Goal: Information Seeking & Learning: Learn about a topic

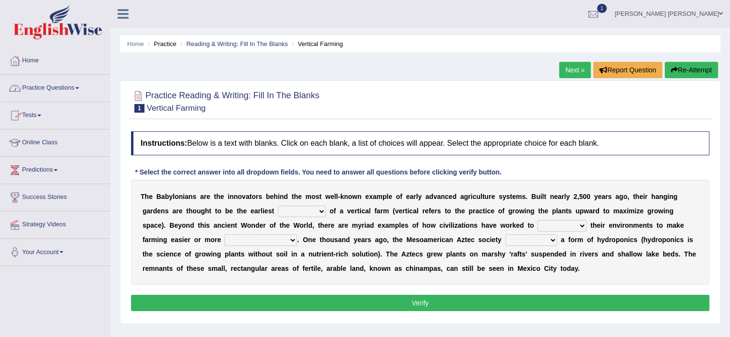
click at [55, 93] on link "Practice Questions" at bounding box center [54, 87] width 109 height 24
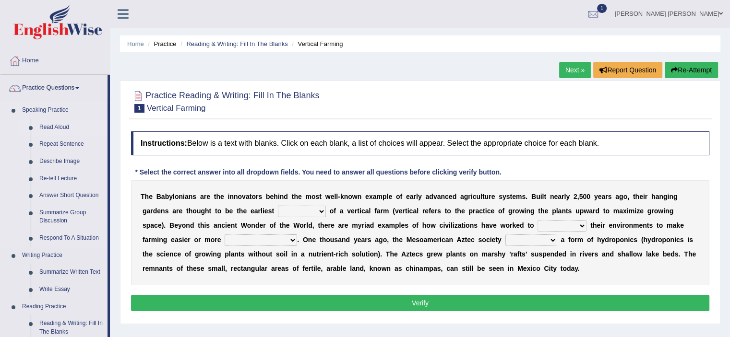
click at [58, 129] on link "Read Aloud" at bounding box center [71, 127] width 72 height 17
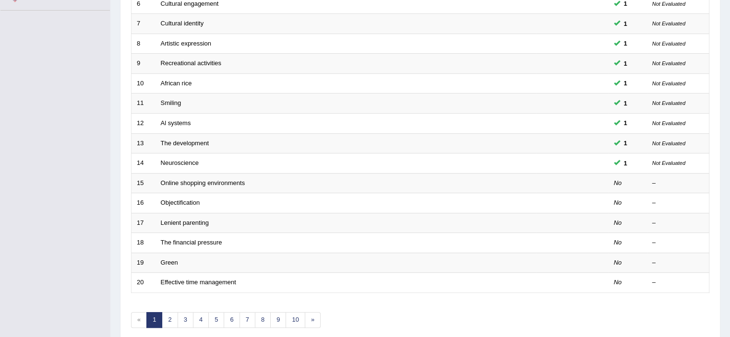
scroll to position [295, 0]
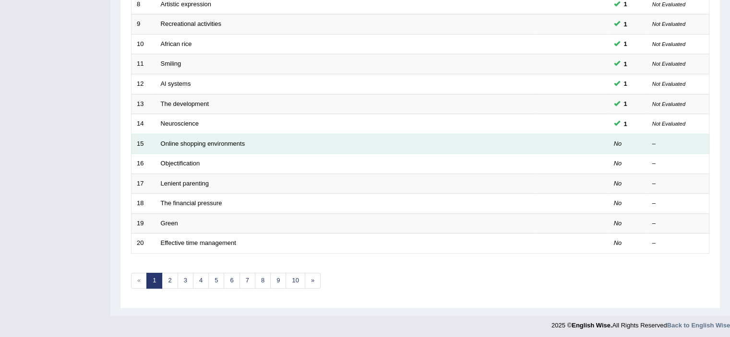
click at [232, 147] on td "Online shopping environments" at bounding box center [346, 144] width 381 height 20
click at [211, 141] on link "Online shopping environments" at bounding box center [203, 143] width 84 height 7
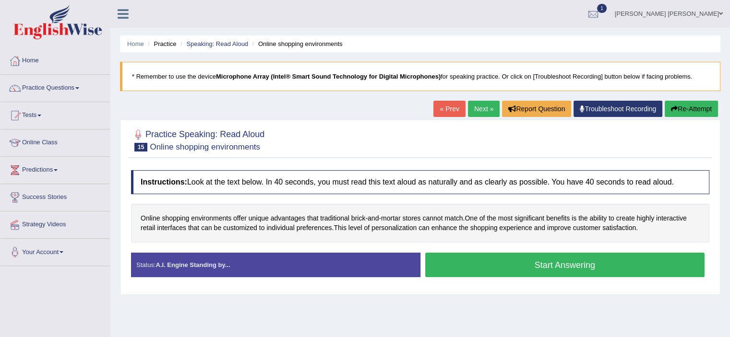
click at [485, 264] on button "Start Answering" at bounding box center [565, 265] width 280 height 24
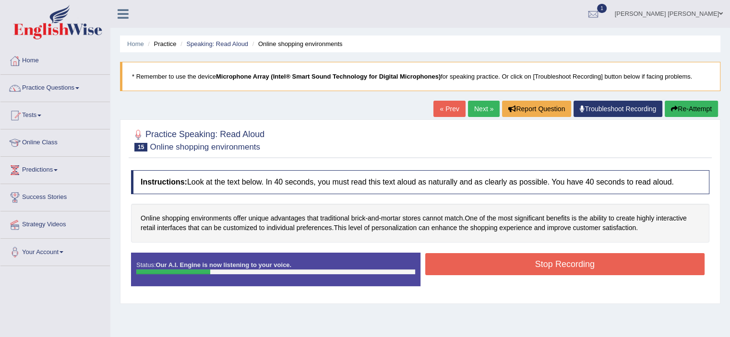
click at [535, 273] on button "Stop Recording" at bounding box center [565, 264] width 280 height 22
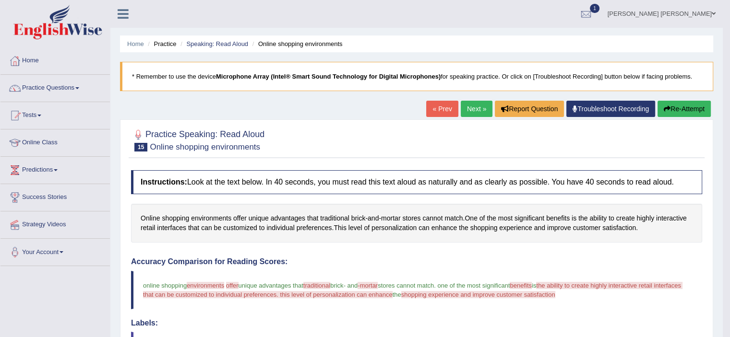
click at [467, 109] on link "Next »" at bounding box center [477, 109] width 32 height 16
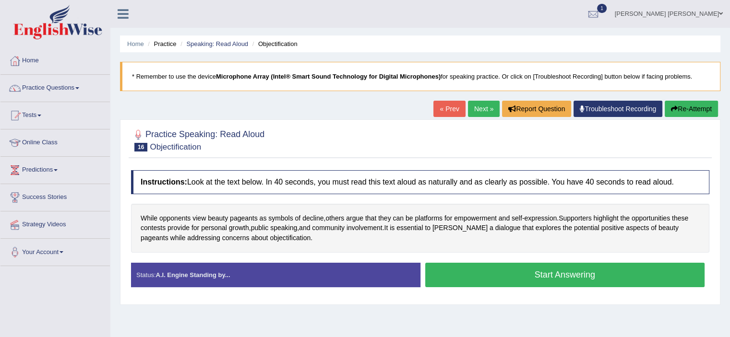
click at [538, 278] on button "Start Answering" at bounding box center [565, 275] width 280 height 24
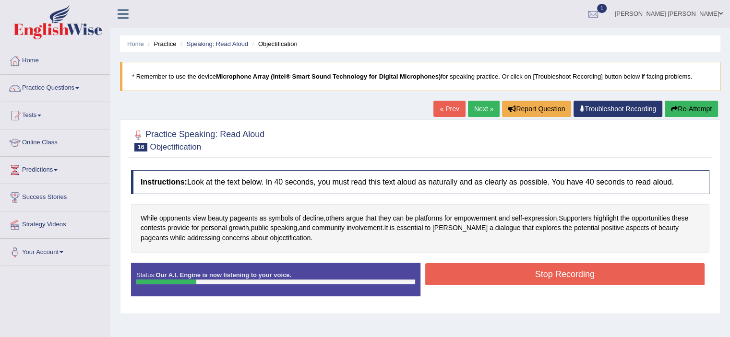
click at [538, 271] on button "Stop Recording" at bounding box center [565, 275] width 280 height 22
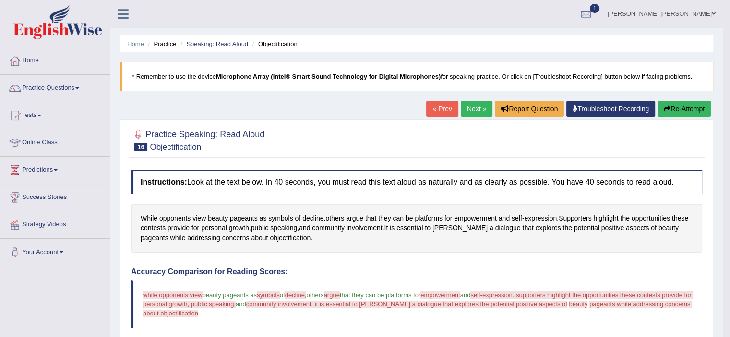
click at [474, 106] on link "Next »" at bounding box center [477, 109] width 32 height 16
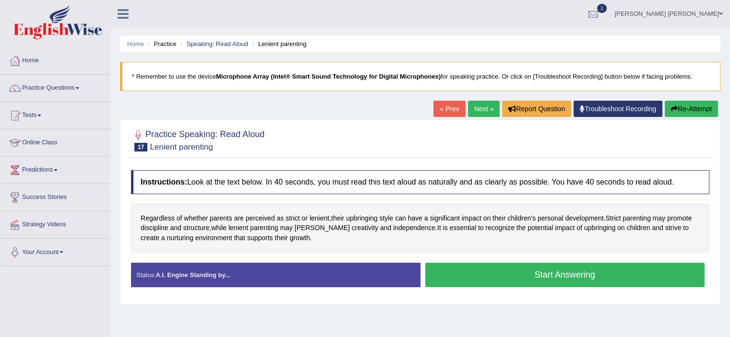
click at [528, 276] on button "Start Answering" at bounding box center [565, 275] width 280 height 24
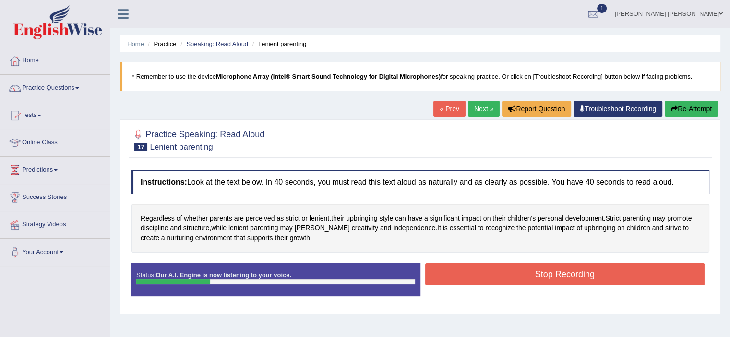
click at [570, 274] on button "Stop Recording" at bounding box center [565, 275] width 280 height 22
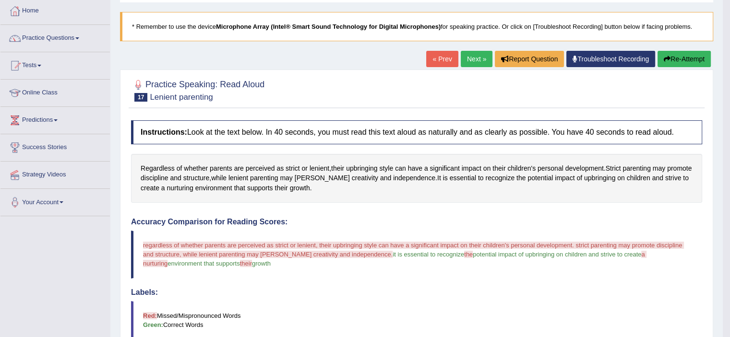
scroll to position [48, 0]
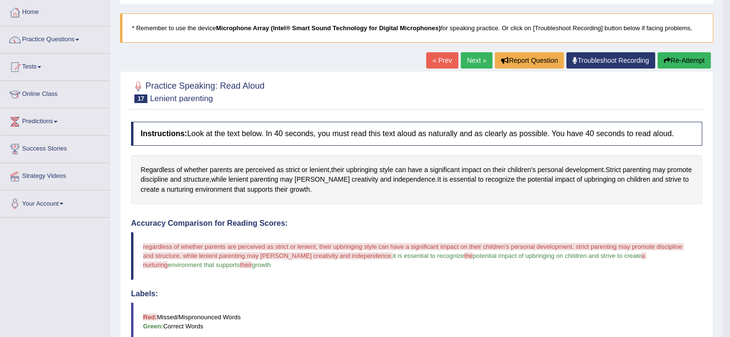
click at [470, 57] on link "Next »" at bounding box center [477, 60] width 32 height 16
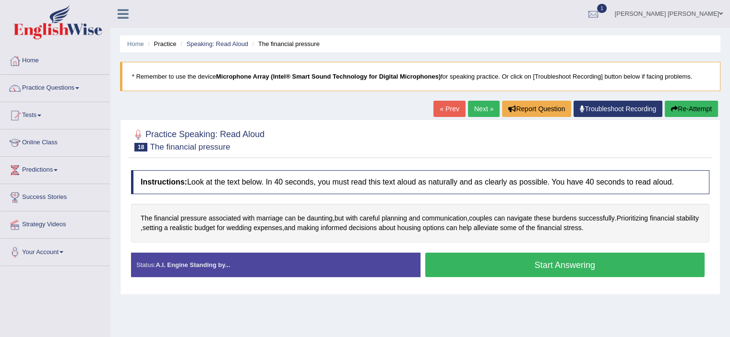
click at [512, 263] on button "Start Answering" at bounding box center [565, 265] width 280 height 24
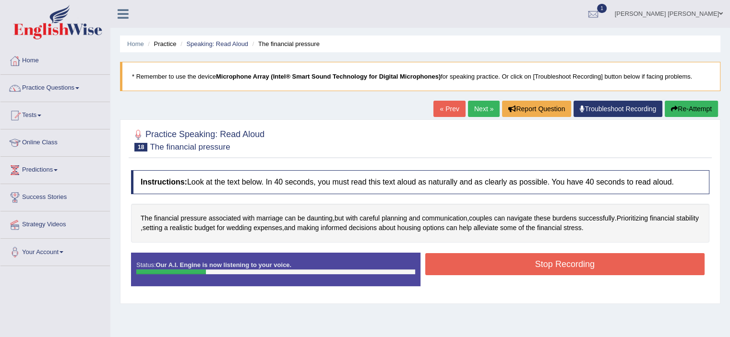
click at [512, 263] on button "Stop Recording" at bounding box center [565, 264] width 280 height 22
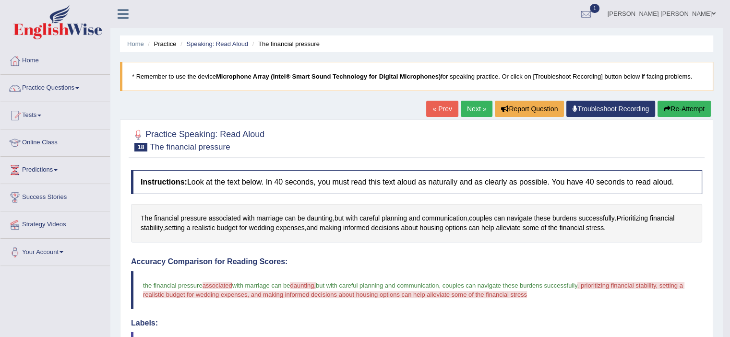
click at [476, 107] on link "Next »" at bounding box center [477, 109] width 32 height 16
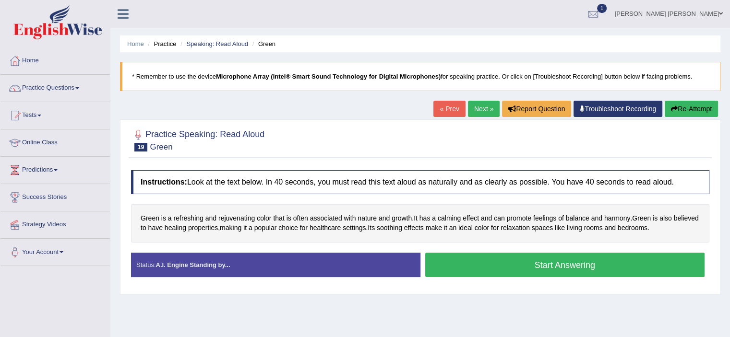
click at [507, 268] on button "Start Answering" at bounding box center [565, 265] width 280 height 24
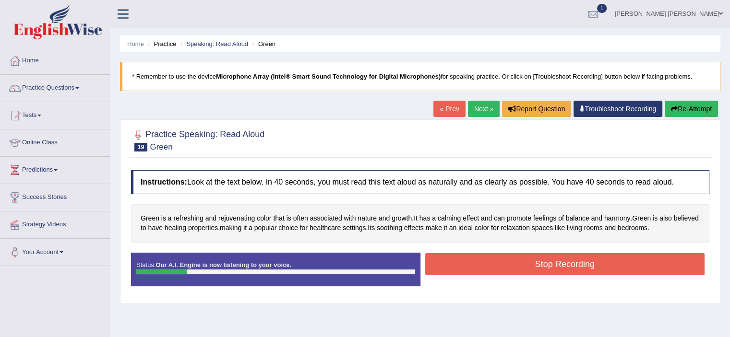
click at [507, 268] on button "Stop Recording" at bounding box center [565, 264] width 280 height 22
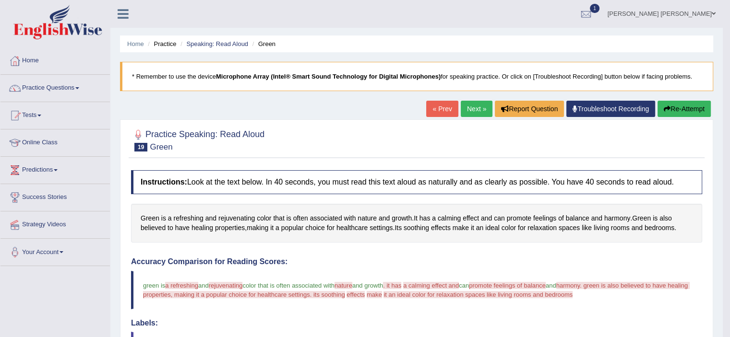
click at [478, 105] on link "Next »" at bounding box center [477, 109] width 32 height 16
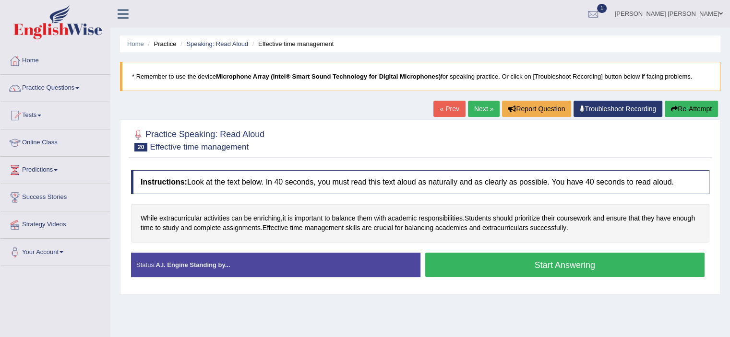
click at [446, 273] on button "Start Answering" at bounding box center [565, 265] width 280 height 24
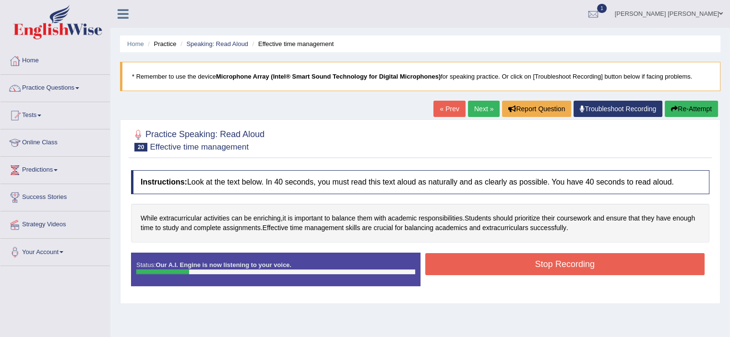
click at [468, 264] on button "Stop Recording" at bounding box center [565, 264] width 280 height 22
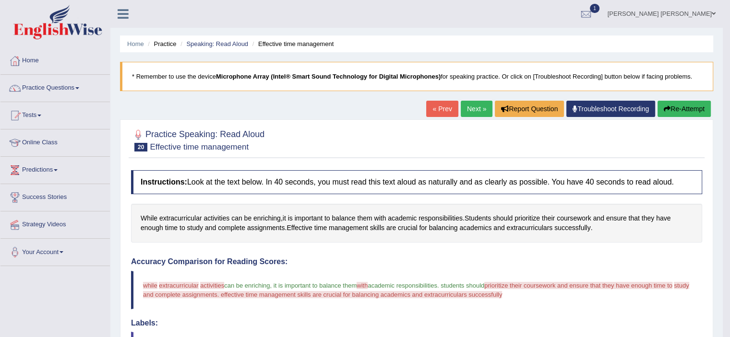
click at [466, 110] on link "Next »" at bounding box center [477, 109] width 32 height 16
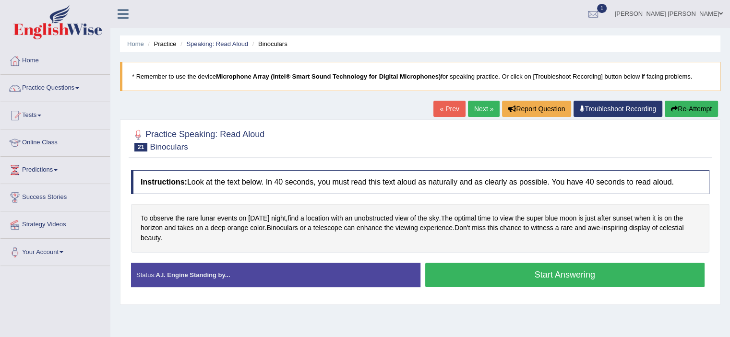
click at [471, 269] on button "Start Answering" at bounding box center [565, 275] width 280 height 24
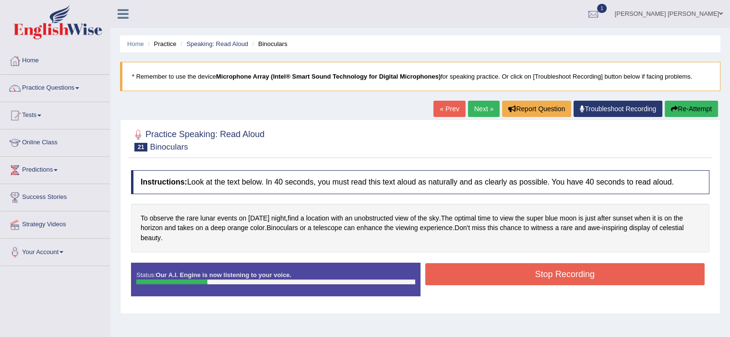
click at [471, 269] on button "Stop Recording" at bounding box center [565, 275] width 280 height 22
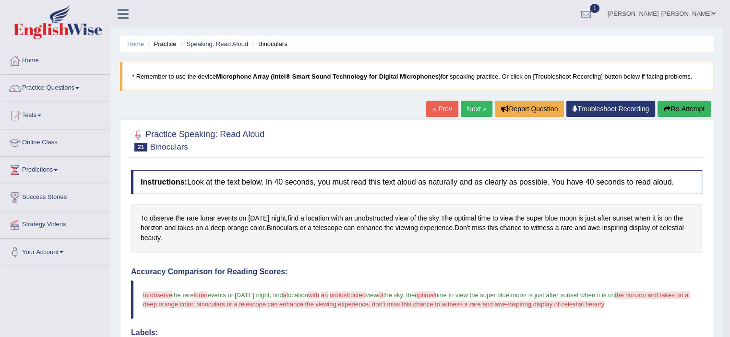
click at [478, 106] on link "Next »" at bounding box center [477, 109] width 32 height 16
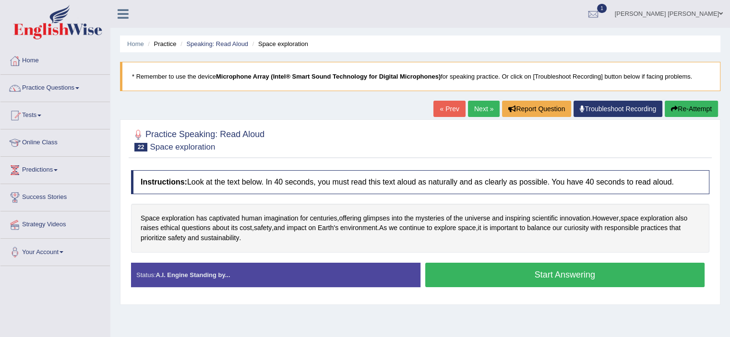
click at [521, 268] on button "Start Answering" at bounding box center [565, 275] width 280 height 24
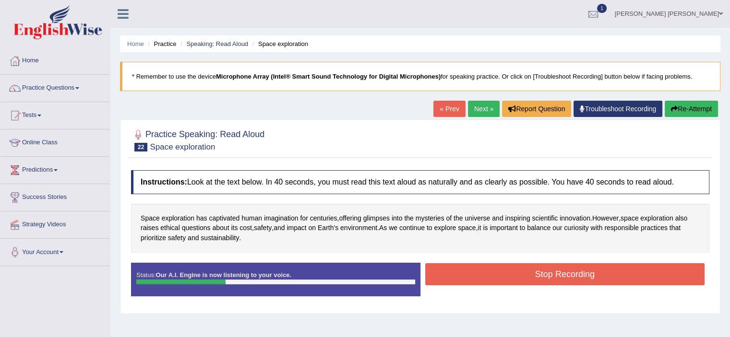
click at [521, 268] on button "Stop Recording" at bounding box center [565, 275] width 280 height 22
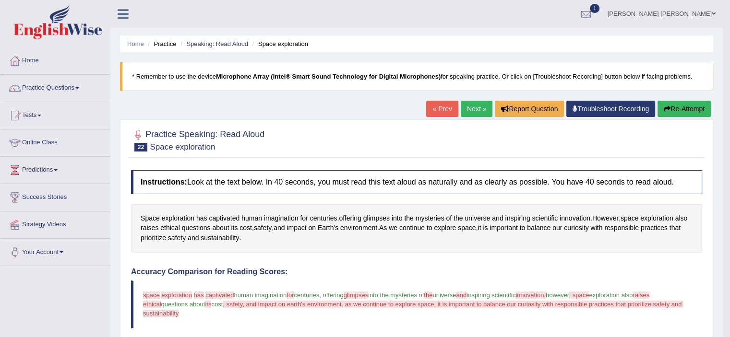
click at [470, 106] on link "Next »" at bounding box center [477, 109] width 32 height 16
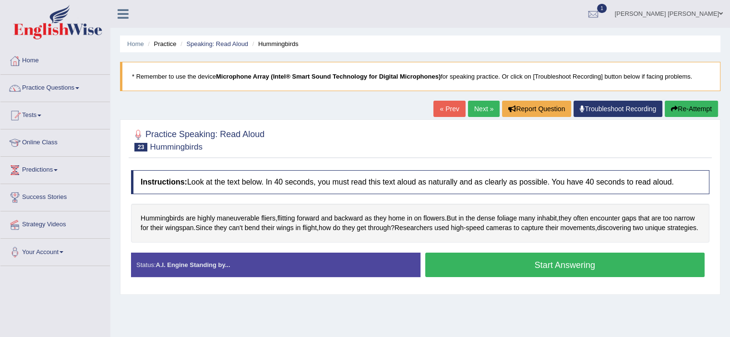
click at [545, 277] on button "Start Answering" at bounding box center [565, 265] width 280 height 24
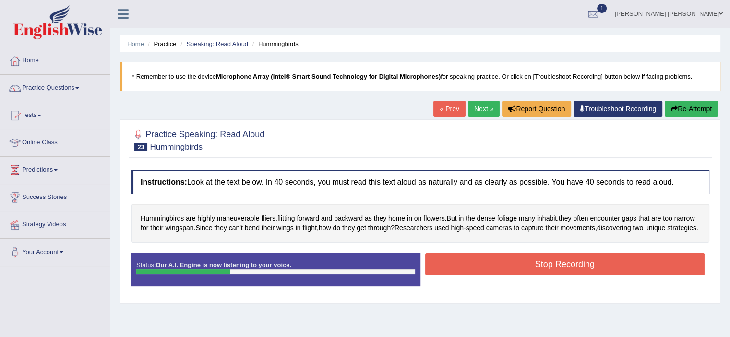
click at [545, 276] on button "Stop Recording" at bounding box center [565, 264] width 280 height 22
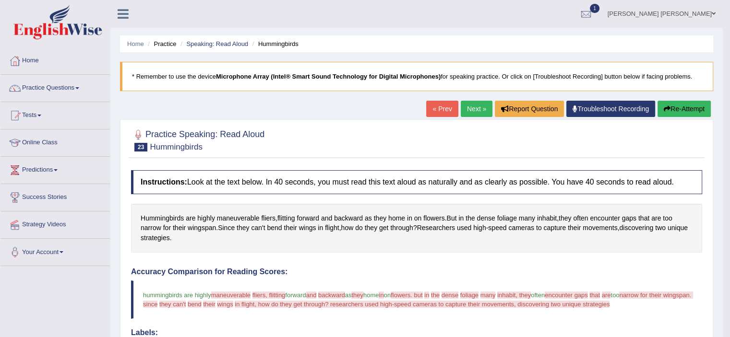
click at [473, 107] on link "Next »" at bounding box center [477, 109] width 32 height 16
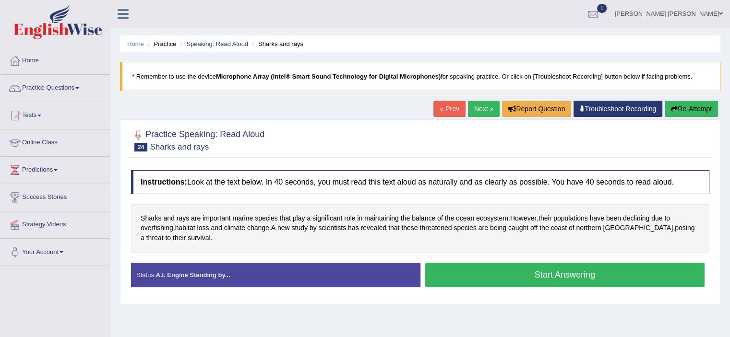
click at [548, 276] on button "Start Answering" at bounding box center [565, 275] width 280 height 24
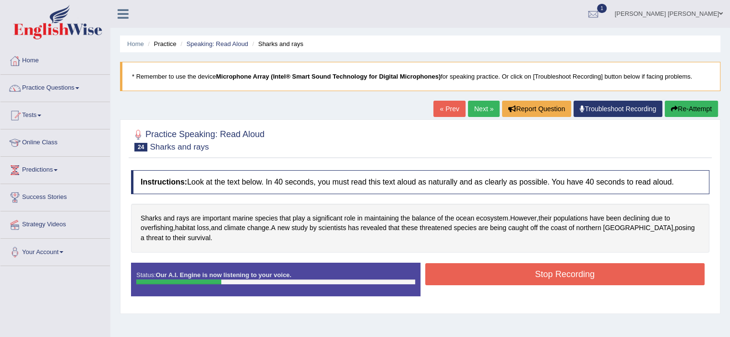
click at [548, 276] on button "Stop Recording" at bounding box center [565, 275] width 280 height 22
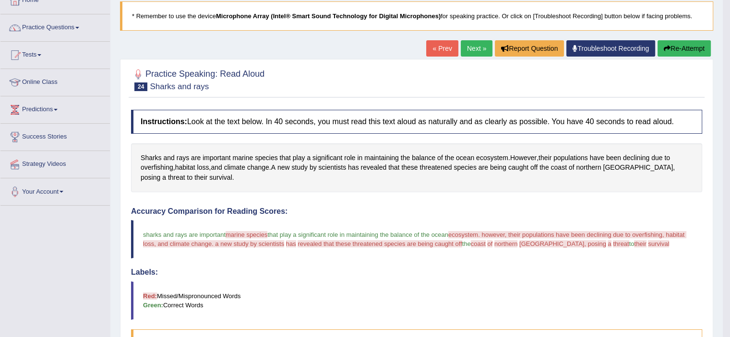
scroll to position [60, 0]
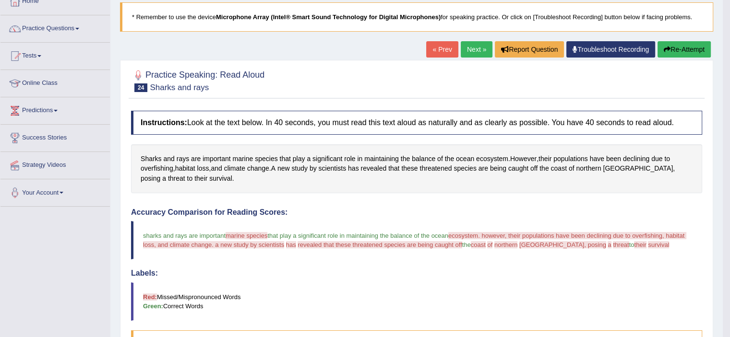
click at [480, 51] on link "Next »" at bounding box center [477, 49] width 32 height 16
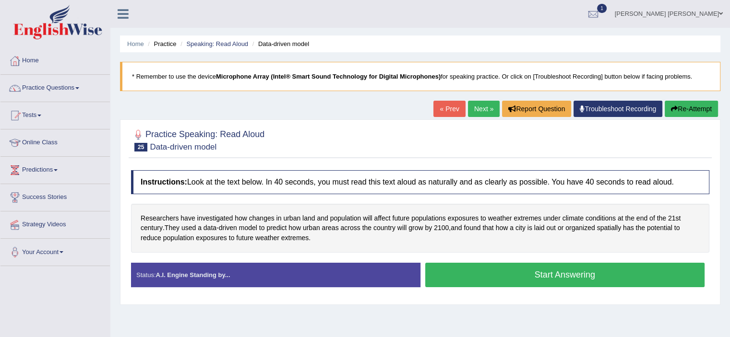
click at [493, 271] on button "Start Answering" at bounding box center [565, 275] width 280 height 24
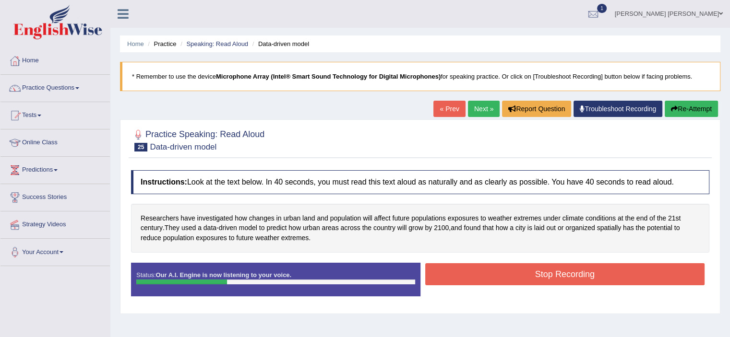
click at [493, 271] on button "Stop Recording" at bounding box center [565, 275] width 280 height 22
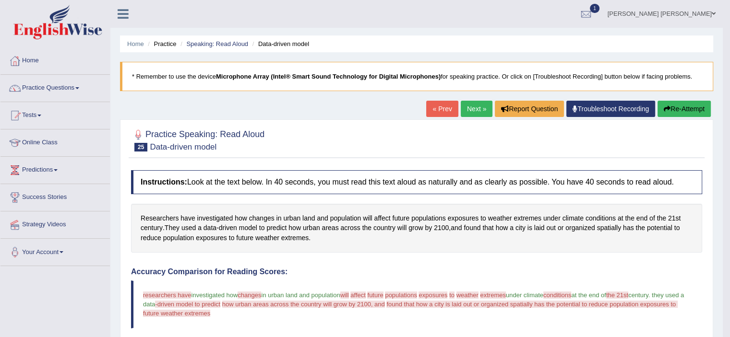
click at [475, 111] on link "Next »" at bounding box center [477, 109] width 32 height 16
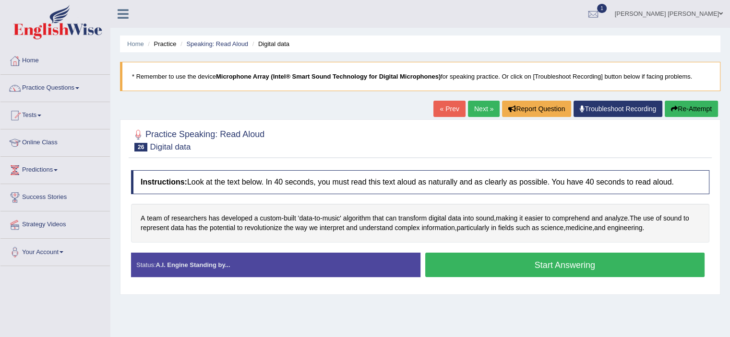
click at [528, 261] on button "Start Answering" at bounding box center [565, 265] width 280 height 24
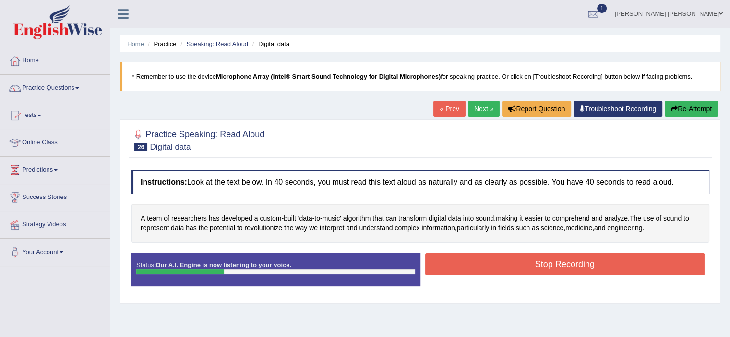
click at [528, 261] on button "Stop Recording" at bounding box center [565, 264] width 280 height 22
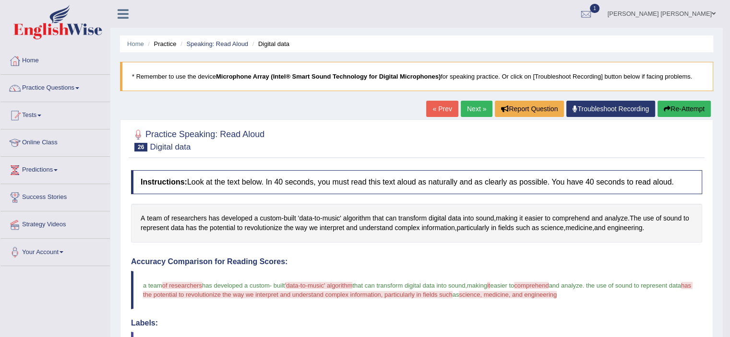
click at [476, 107] on link "Next »" at bounding box center [477, 109] width 32 height 16
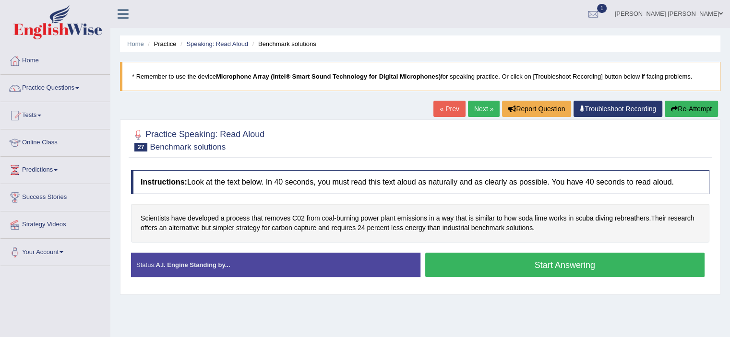
click at [556, 257] on button "Start Answering" at bounding box center [565, 265] width 280 height 24
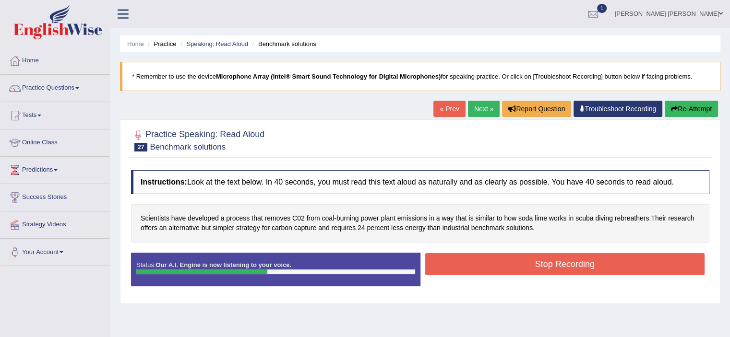
click at [555, 259] on button "Stop Recording" at bounding box center [565, 264] width 280 height 22
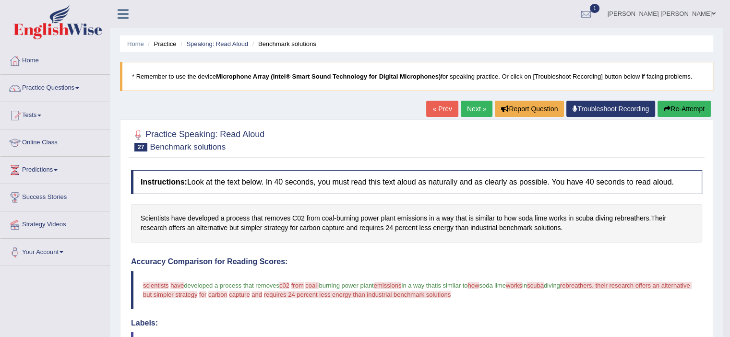
click at [472, 108] on link "Next »" at bounding box center [477, 109] width 32 height 16
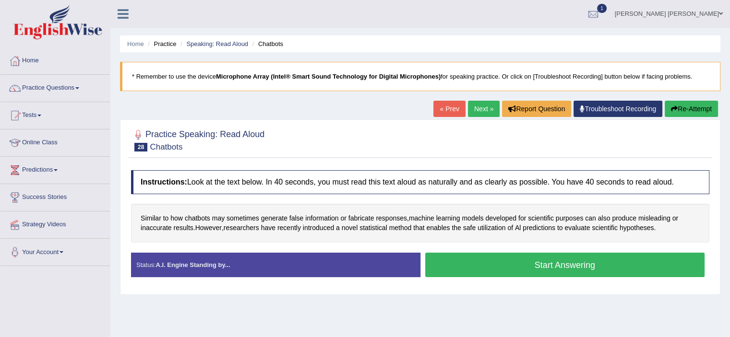
click at [518, 264] on button "Start Answering" at bounding box center [565, 265] width 280 height 24
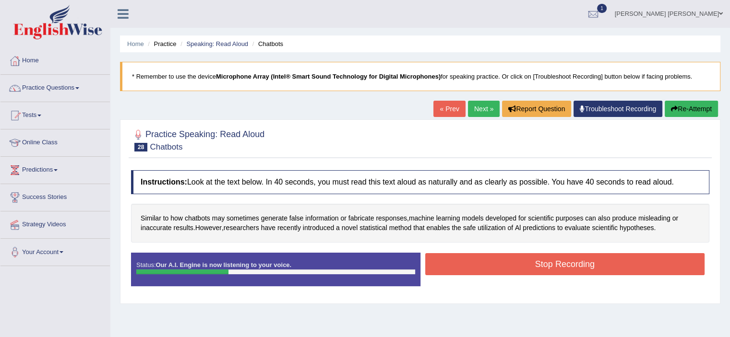
click at [518, 264] on button "Stop Recording" at bounding box center [565, 264] width 280 height 22
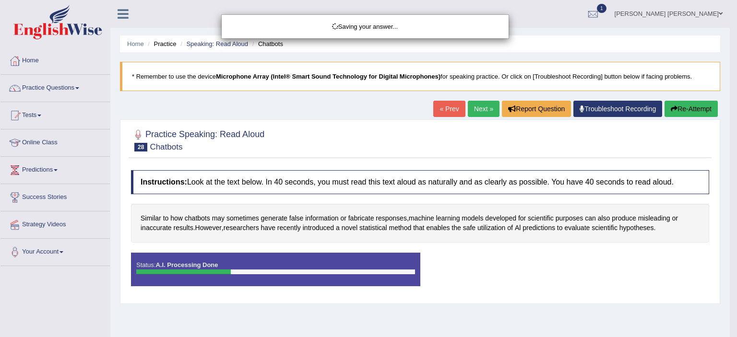
click at [518, 264] on body "Toggle navigation Home Practice Questions Speaking Practice Read Aloud Repeat S…" at bounding box center [368, 168] width 737 height 337
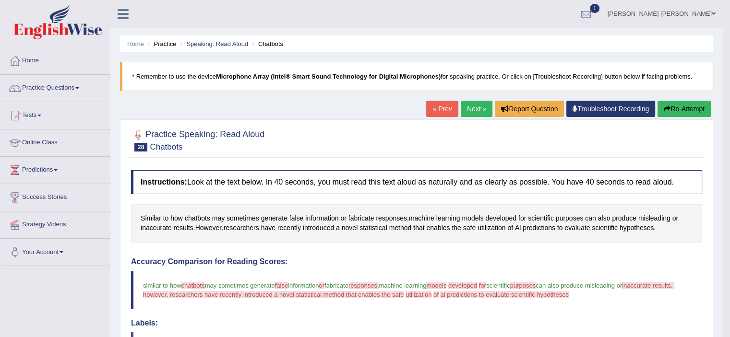
click at [468, 113] on link "Next »" at bounding box center [477, 109] width 32 height 16
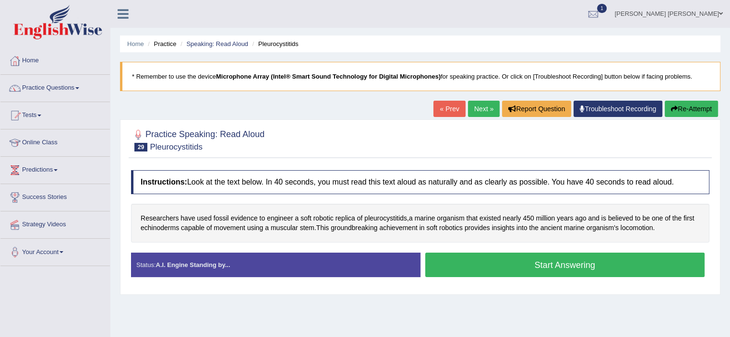
click at [500, 263] on button "Start Answering" at bounding box center [565, 265] width 280 height 24
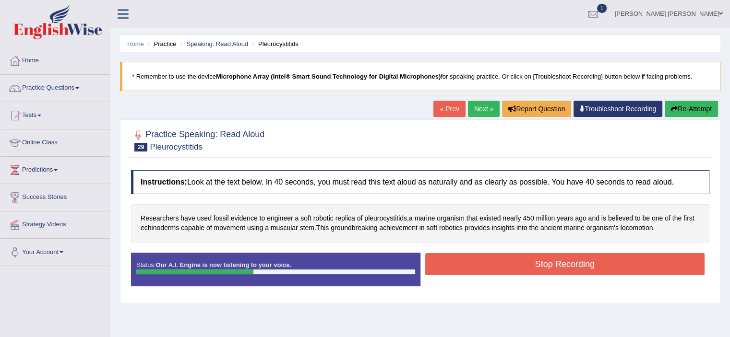
click at [500, 263] on button "Stop Recording" at bounding box center [565, 264] width 280 height 22
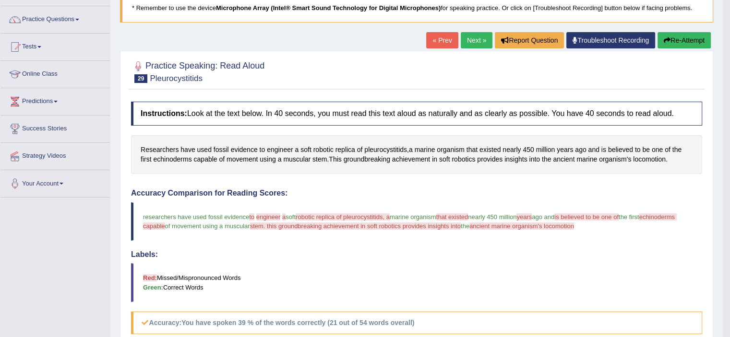
scroll to position [68, 0]
click at [464, 42] on link "Next »" at bounding box center [477, 41] width 32 height 16
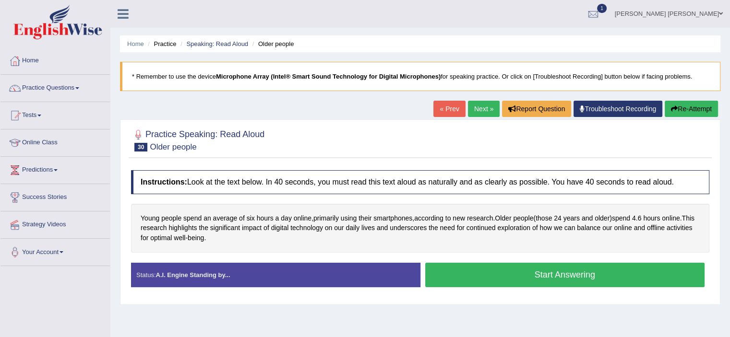
click at [509, 272] on button "Start Answering" at bounding box center [565, 275] width 280 height 24
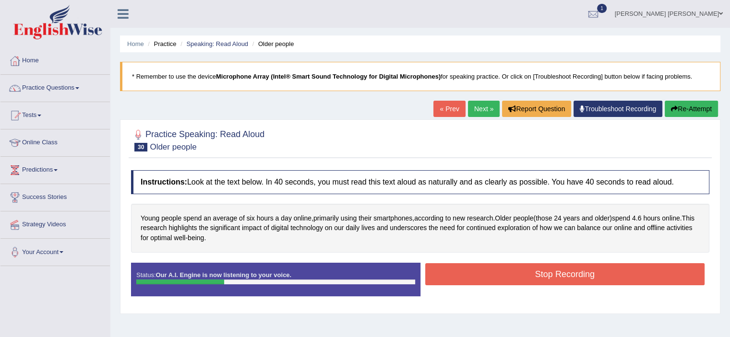
click at [507, 279] on button "Stop Recording" at bounding box center [565, 275] width 280 height 22
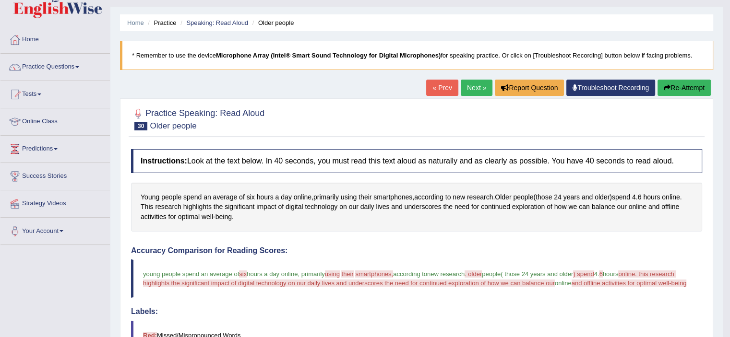
scroll to position [10, 0]
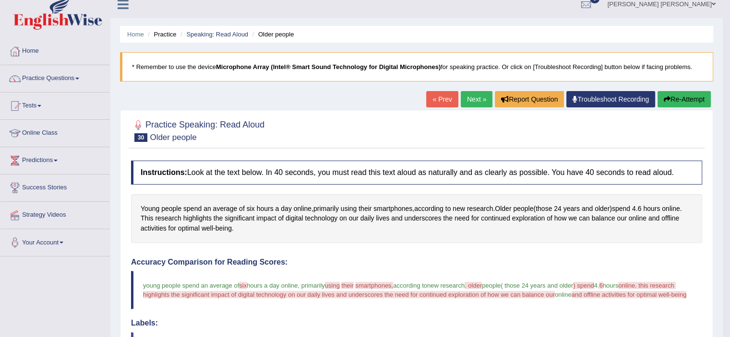
click at [479, 103] on link "Next »" at bounding box center [477, 99] width 32 height 16
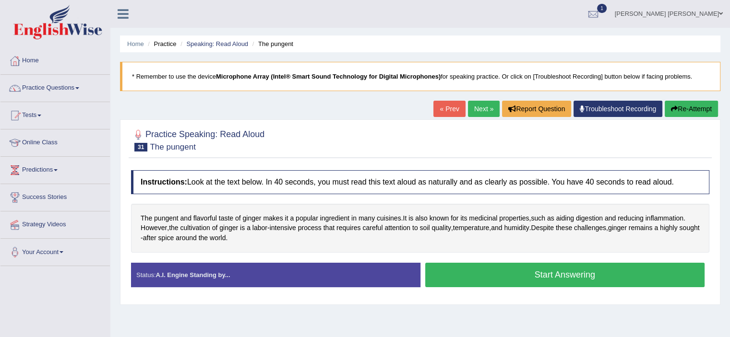
click at [517, 263] on button "Start Answering" at bounding box center [565, 275] width 280 height 24
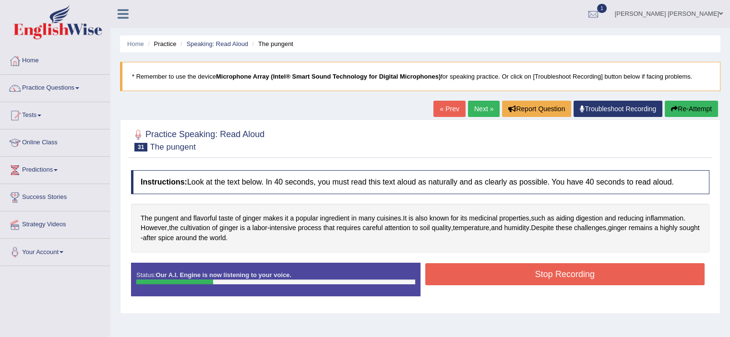
click at [517, 264] on button "Stop Recording" at bounding box center [565, 275] width 280 height 22
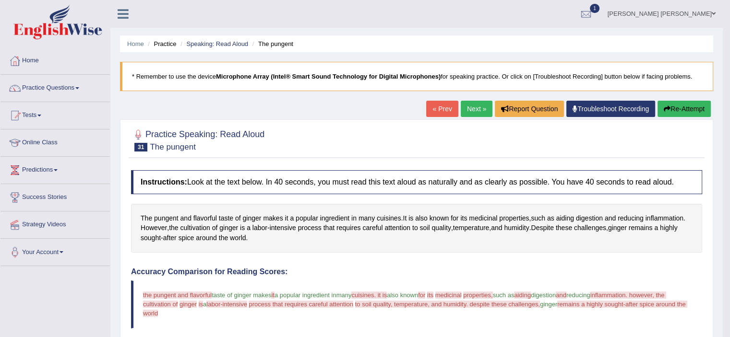
click at [482, 111] on link "Next »" at bounding box center [477, 109] width 32 height 16
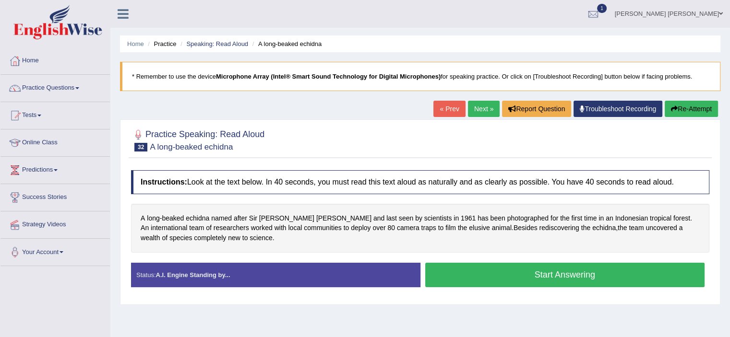
click at [534, 280] on button "Start Answering" at bounding box center [565, 275] width 280 height 24
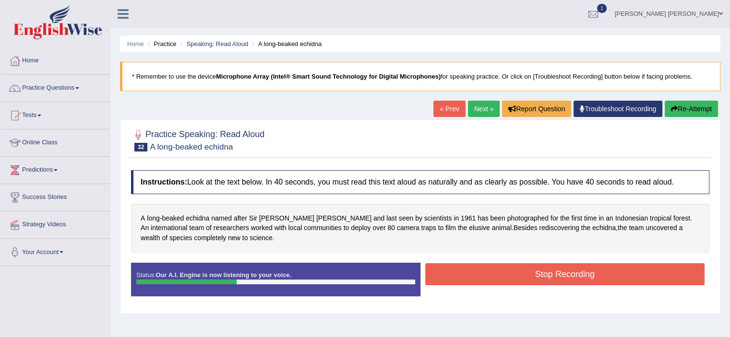
click at [534, 280] on button "Stop Recording" at bounding box center [565, 275] width 280 height 22
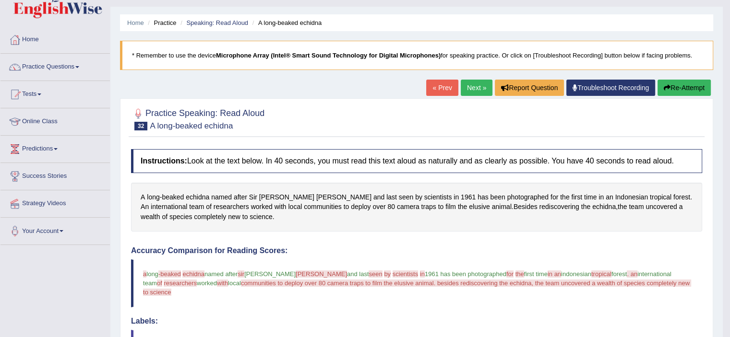
scroll to position [21, 0]
click at [477, 91] on link "Next »" at bounding box center [477, 88] width 32 height 16
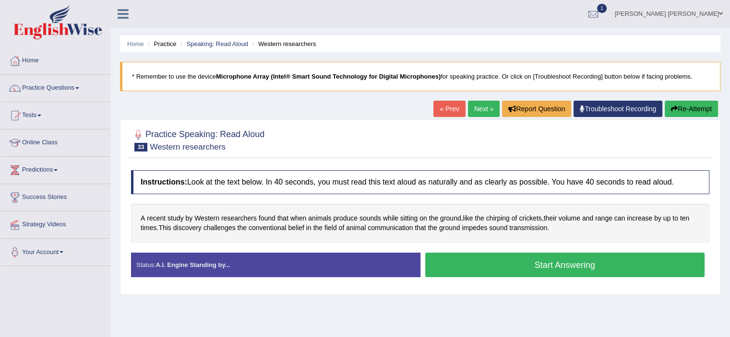
click at [497, 264] on button "Start Answering" at bounding box center [565, 265] width 280 height 24
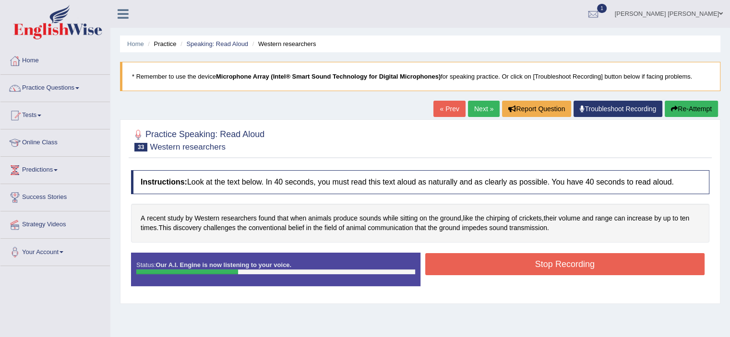
click at [497, 264] on button "Stop Recording" at bounding box center [565, 264] width 280 height 22
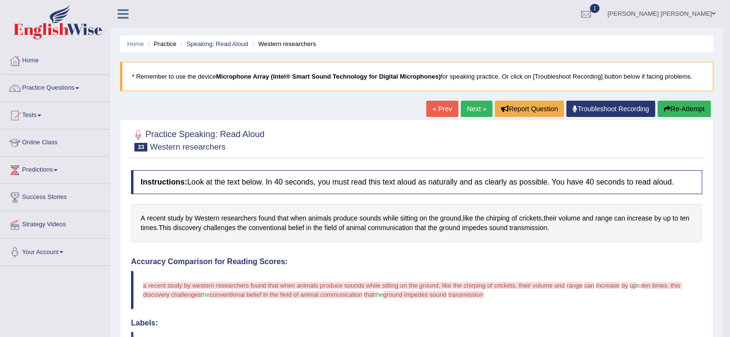
click at [678, 108] on button "Re-Attempt" at bounding box center [684, 109] width 53 height 16
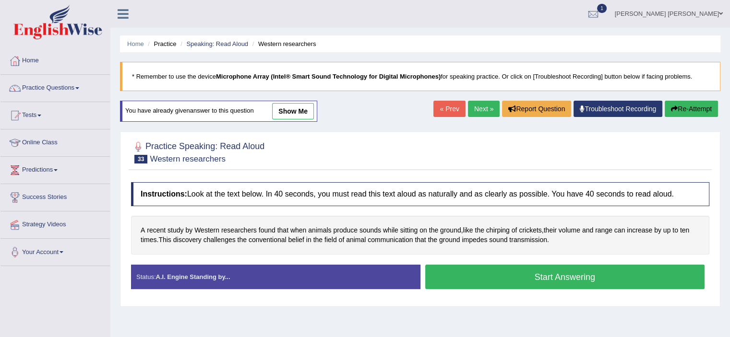
click at [568, 276] on button "Start Answering" at bounding box center [565, 277] width 280 height 24
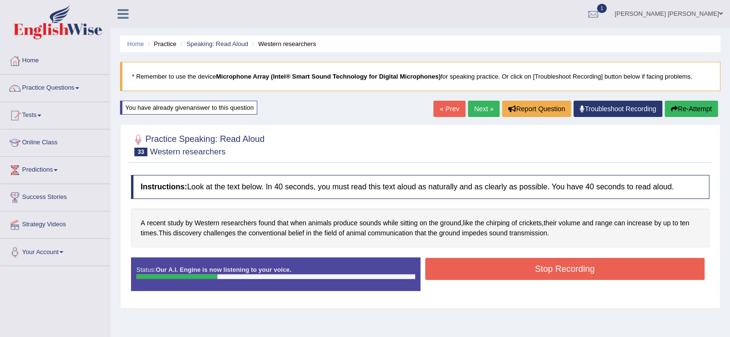
click at [568, 276] on button "Stop Recording" at bounding box center [565, 269] width 280 height 22
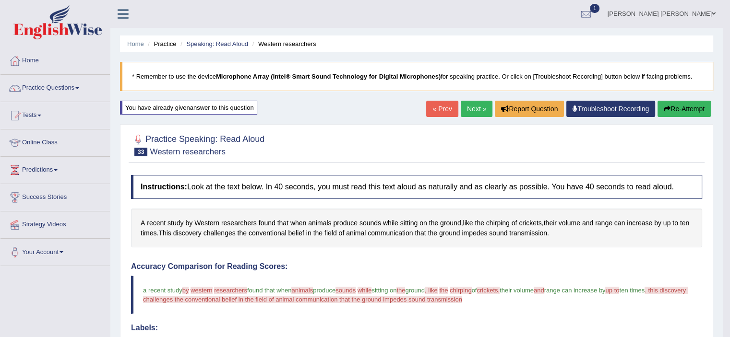
click at [475, 107] on link "Next »" at bounding box center [477, 109] width 32 height 16
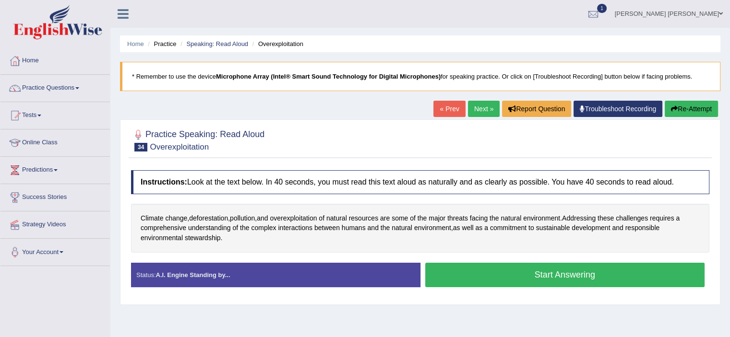
click at [475, 107] on link "Next »" at bounding box center [484, 109] width 32 height 16
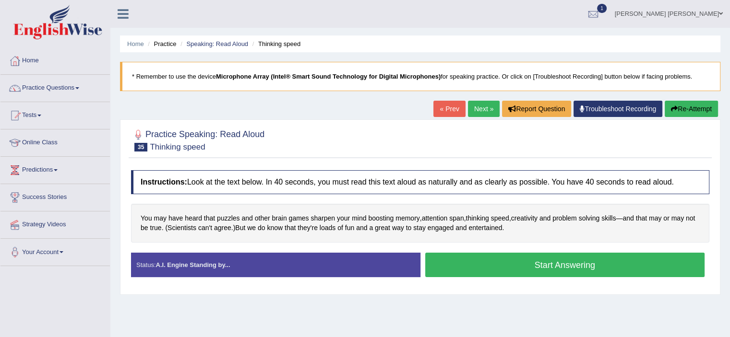
click at [440, 105] on link "« Prev" at bounding box center [449, 109] width 32 height 16
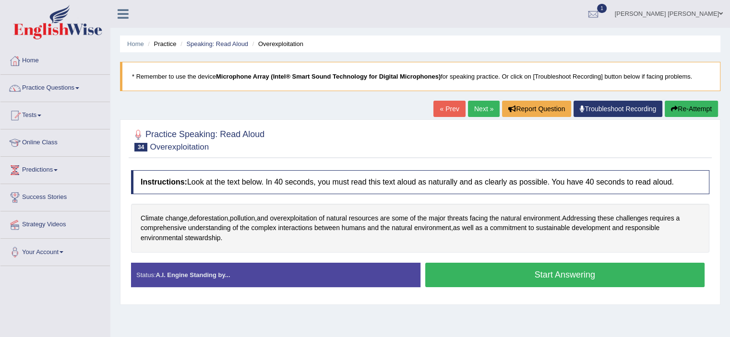
click at [581, 274] on button "Start Answering" at bounding box center [565, 275] width 280 height 24
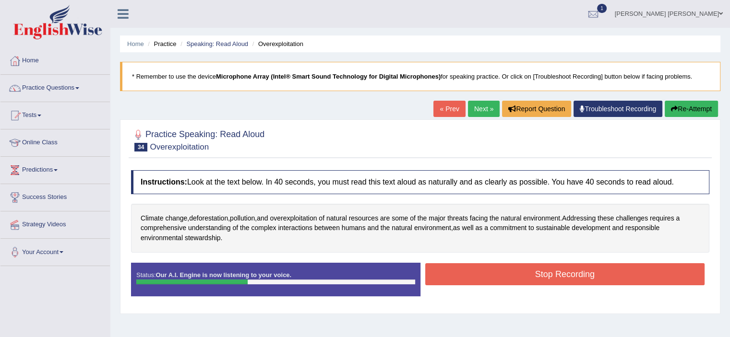
click at [570, 282] on div "Stop Recording" at bounding box center [564, 276] width 289 height 24
click at [570, 282] on button "Stop Recording" at bounding box center [565, 275] width 280 height 22
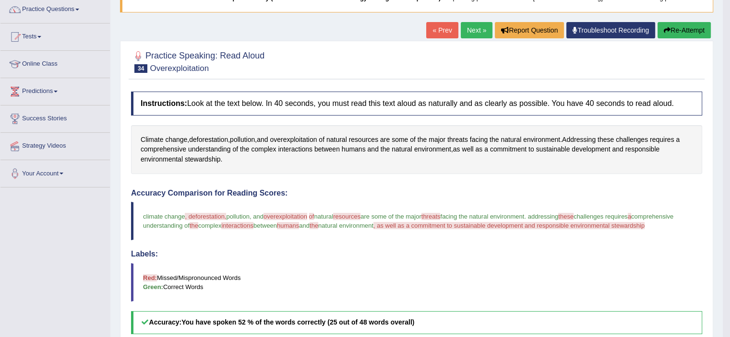
scroll to position [73, 0]
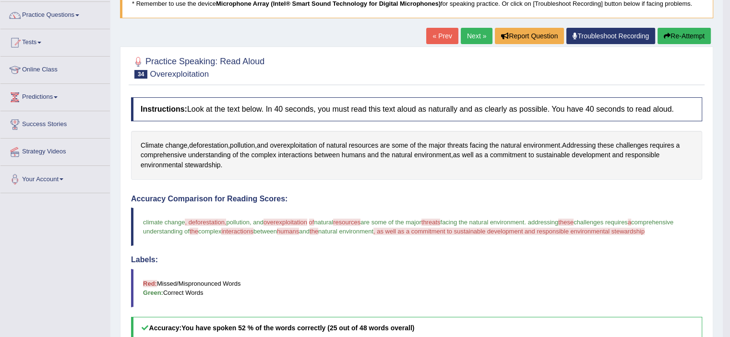
click at [671, 32] on button "Re-Attempt" at bounding box center [684, 36] width 53 height 16
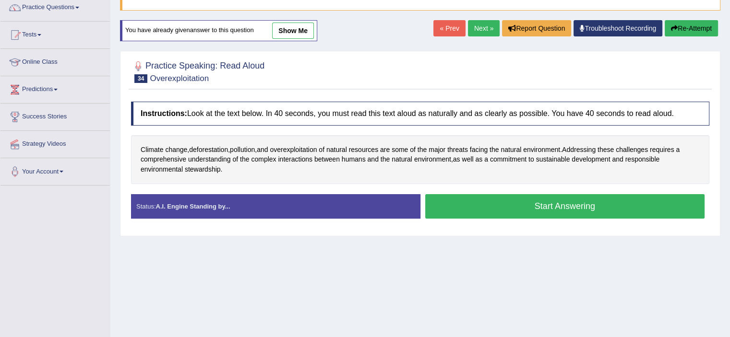
click at [508, 208] on button "Start Answering" at bounding box center [565, 206] width 280 height 24
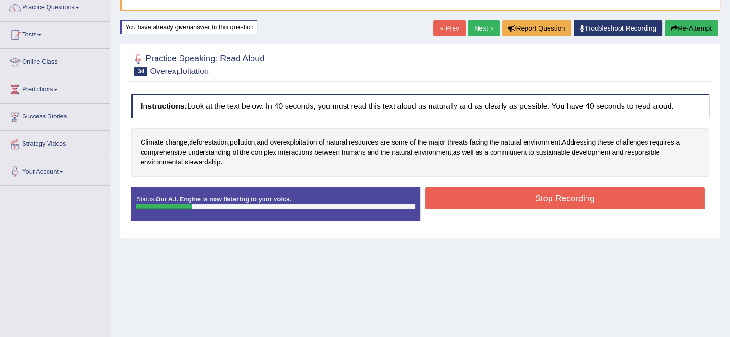
click at [519, 197] on button "Stop Recording" at bounding box center [565, 199] width 280 height 22
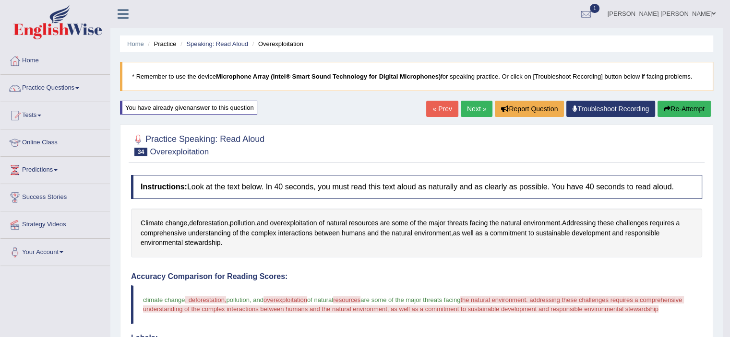
click at [467, 106] on link "Next »" at bounding box center [477, 109] width 32 height 16
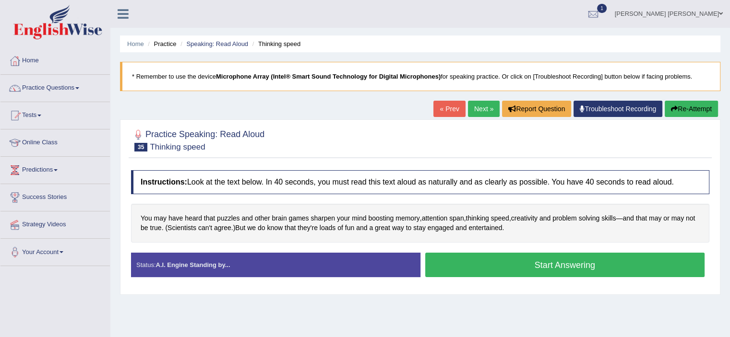
click at [531, 259] on button "Start Answering" at bounding box center [565, 265] width 280 height 24
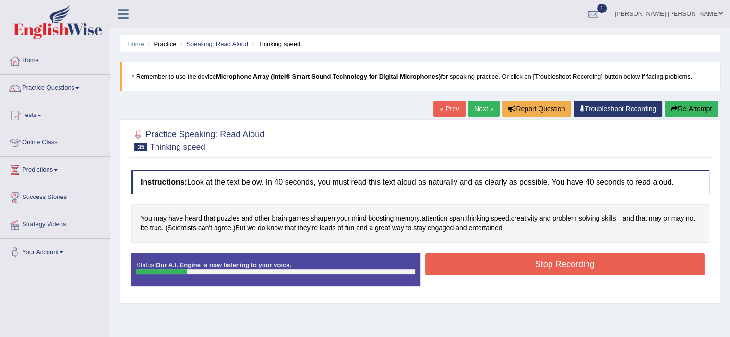
click at [531, 259] on button "Stop Recording" at bounding box center [565, 264] width 280 height 22
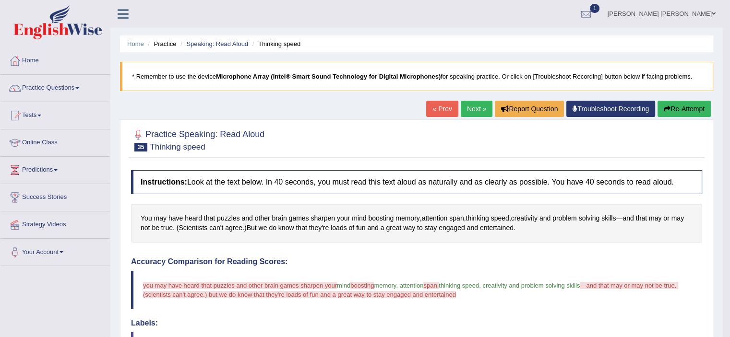
click at [671, 104] on button "Re-Attempt" at bounding box center [684, 109] width 53 height 16
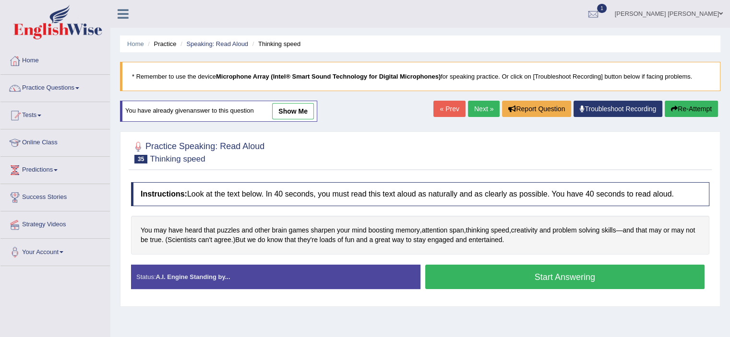
click at [457, 277] on button "Start Answering" at bounding box center [565, 277] width 280 height 24
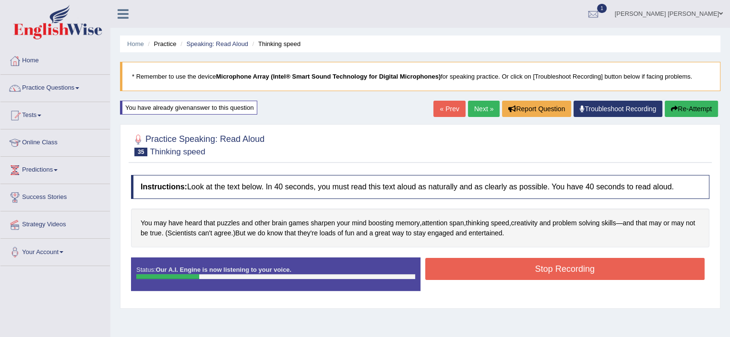
click at [457, 277] on button "Stop Recording" at bounding box center [565, 269] width 280 height 22
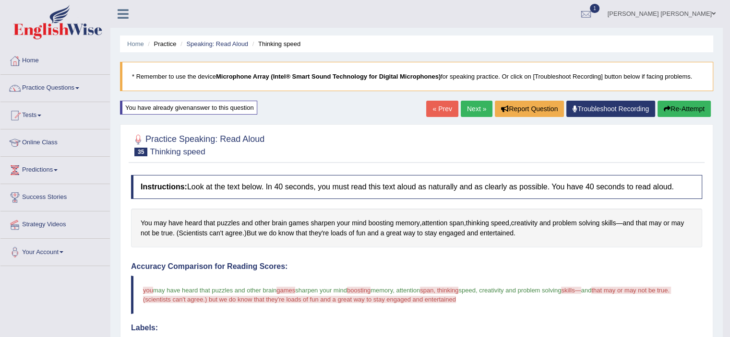
click at [469, 106] on link "Next »" at bounding box center [477, 109] width 32 height 16
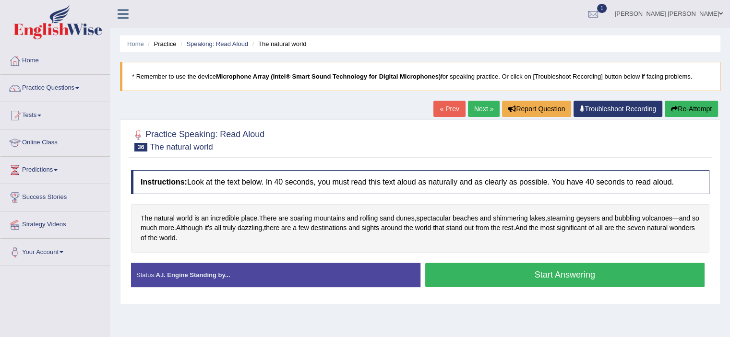
click at [506, 274] on button "Start Answering" at bounding box center [565, 275] width 280 height 24
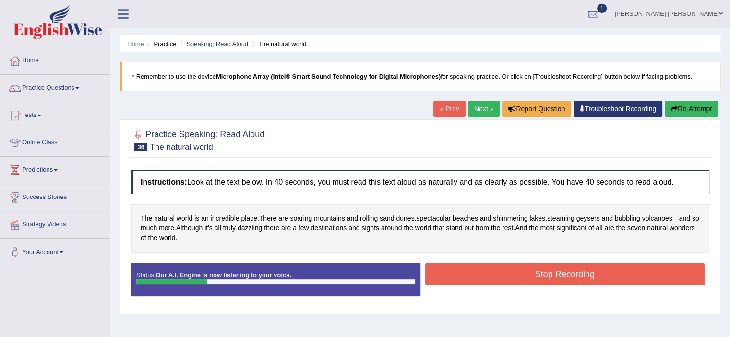
click at [506, 274] on button "Stop Recording" at bounding box center [565, 275] width 280 height 22
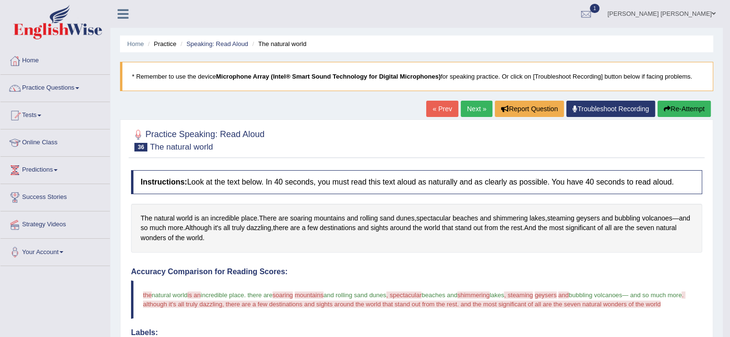
click at [478, 109] on link "Next »" at bounding box center [477, 109] width 32 height 16
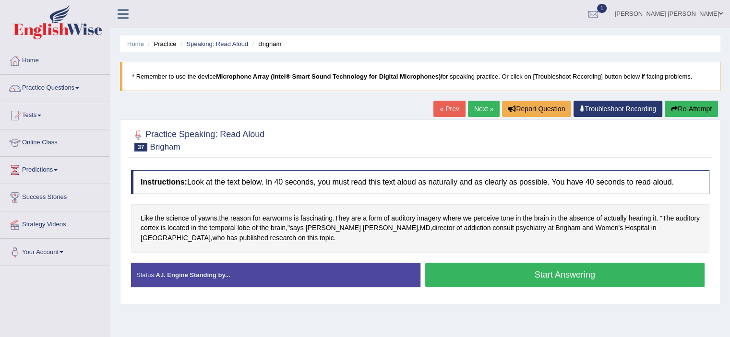
click at [483, 275] on button "Start Answering" at bounding box center [565, 275] width 280 height 24
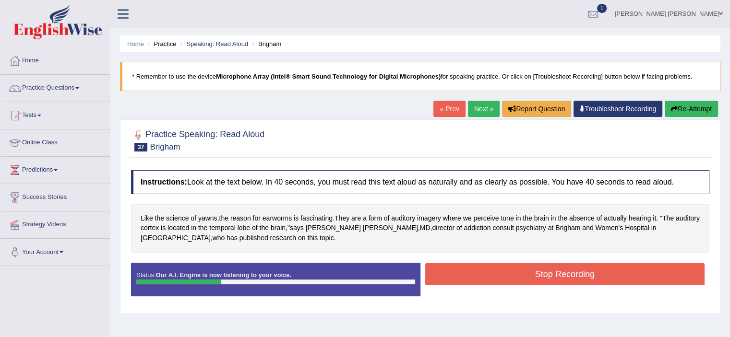
click at [483, 275] on button "Stop Recording" at bounding box center [565, 275] width 280 height 22
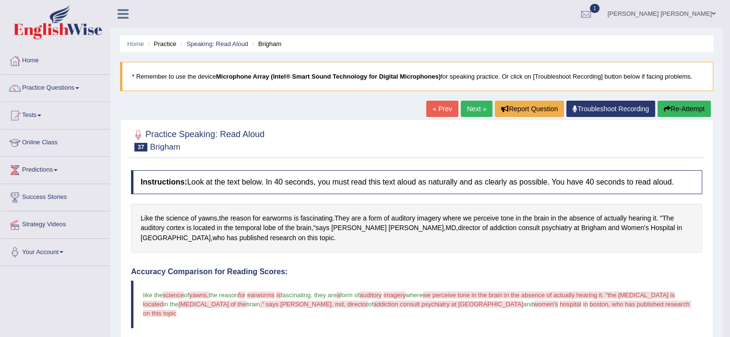
click at [469, 108] on link "Next »" at bounding box center [477, 109] width 32 height 16
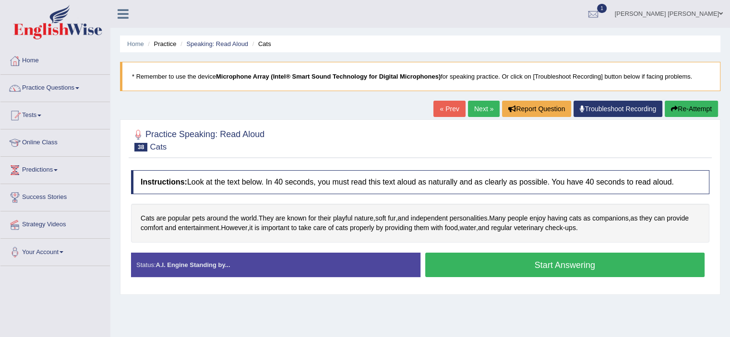
click at [512, 268] on button "Start Answering" at bounding box center [565, 265] width 280 height 24
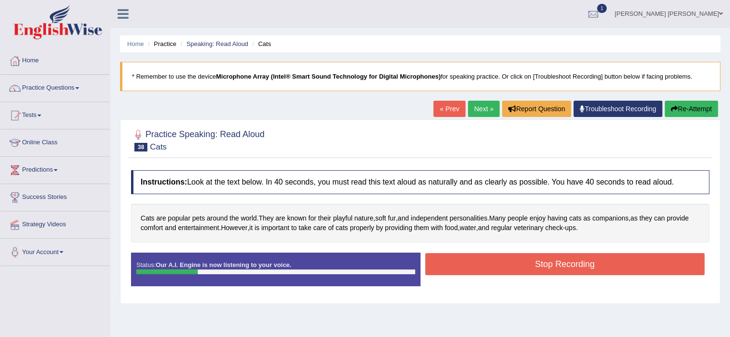
click at [512, 268] on button "Stop Recording" at bounding box center [565, 264] width 280 height 22
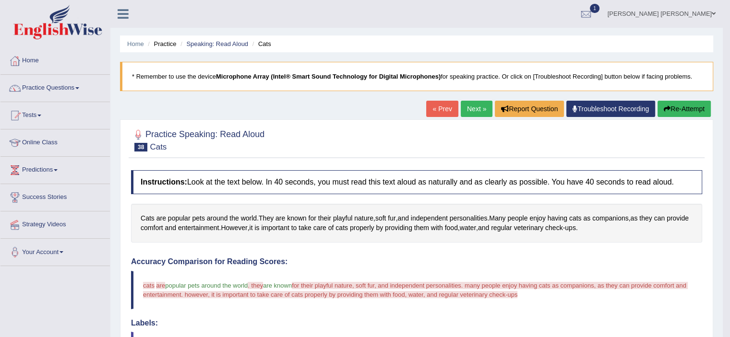
click at [668, 109] on icon "button" at bounding box center [667, 109] width 7 height 7
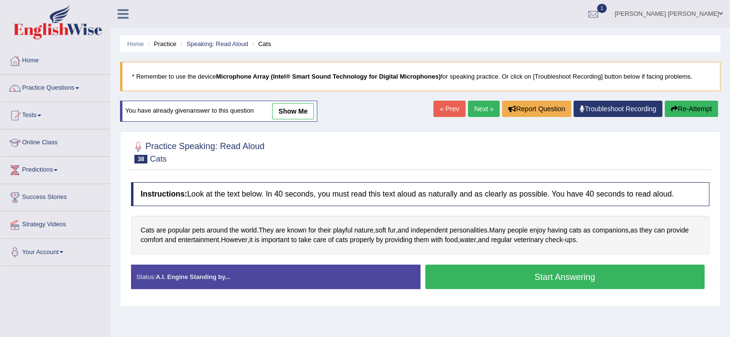
click at [465, 279] on button "Start Answering" at bounding box center [565, 277] width 280 height 24
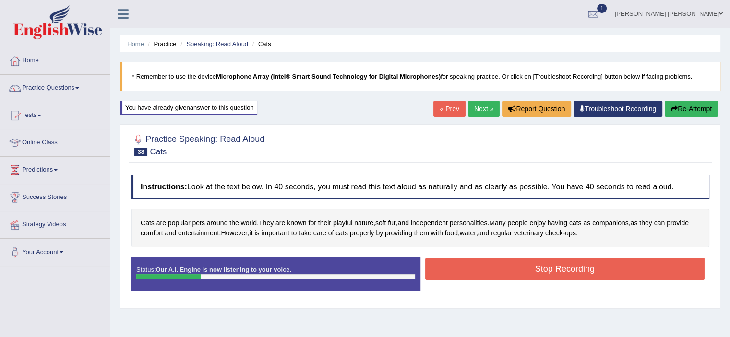
click at [465, 279] on div "Stop Recording" at bounding box center [564, 270] width 289 height 24
click at [465, 271] on button "Stop Recording" at bounding box center [565, 269] width 280 height 22
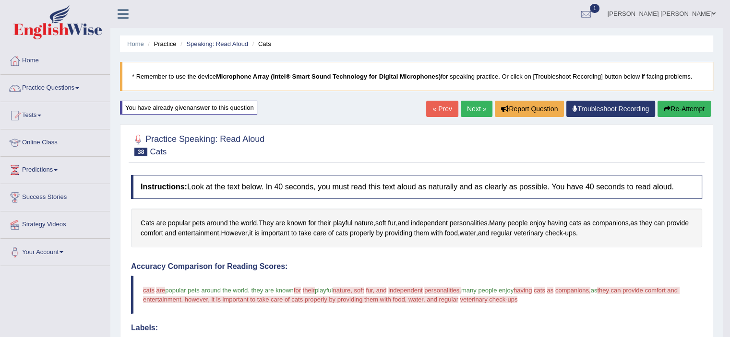
click at [461, 107] on link "Next »" at bounding box center [477, 109] width 32 height 16
